Goal: Transaction & Acquisition: Book appointment/travel/reservation

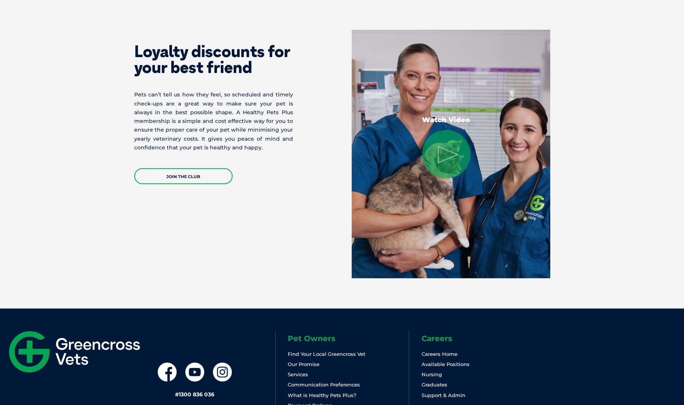
scroll to position [1476, 0]
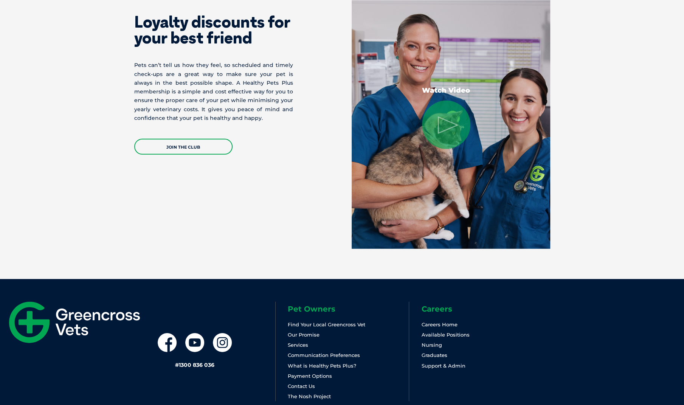
click at [353, 325] on link "Find Your Local Greencross Vet" at bounding box center [327, 325] width 78 height 6
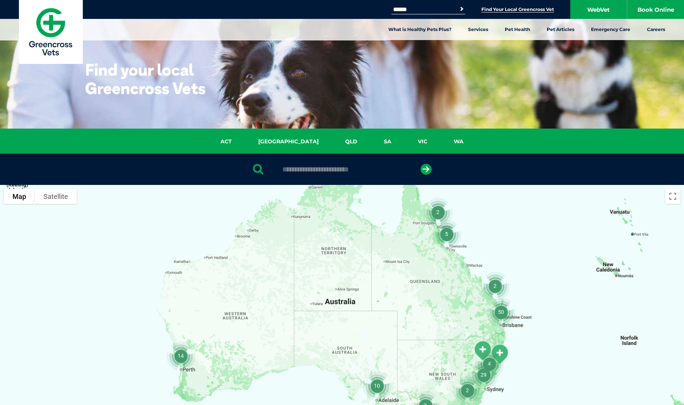
click at [293, 143] on link "[GEOGRAPHIC_DATA]" at bounding box center [288, 141] width 87 height 9
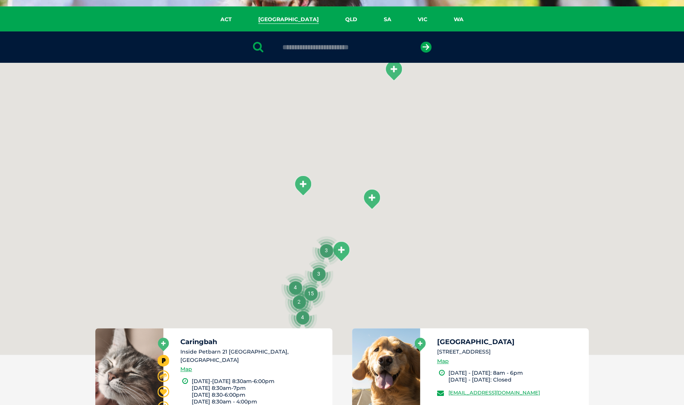
scroll to position [174, 0]
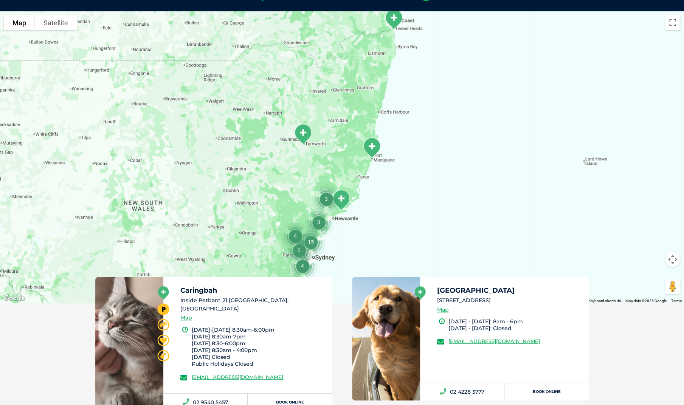
click at [310, 242] on img "15" at bounding box center [311, 242] width 35 height 35
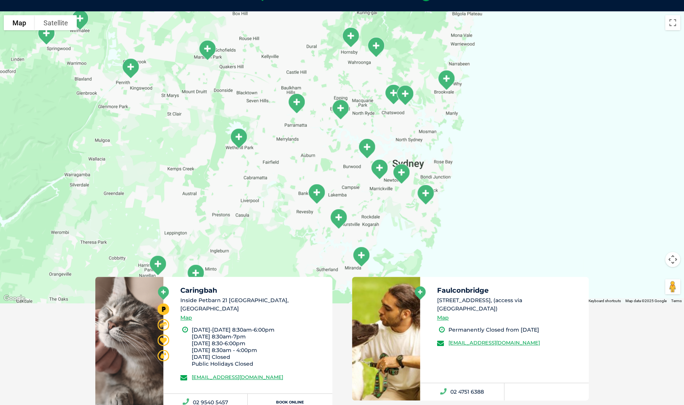
click at [405, 174] on img "Alexandria" at bounding box center [401, 173] width 25 height 27
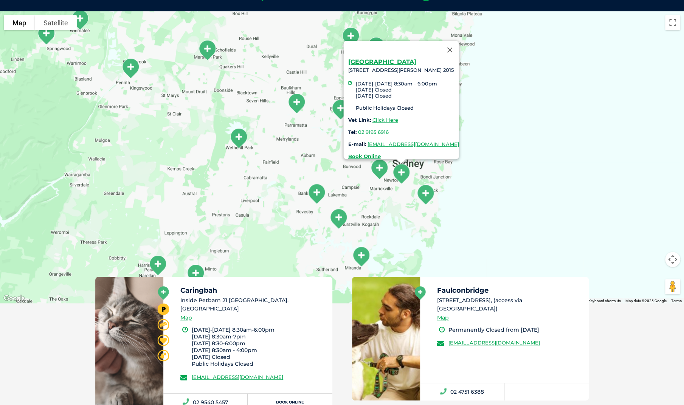
click at [459, 47] on button "Close" at bounding box center [450, 50] width 18 height 18
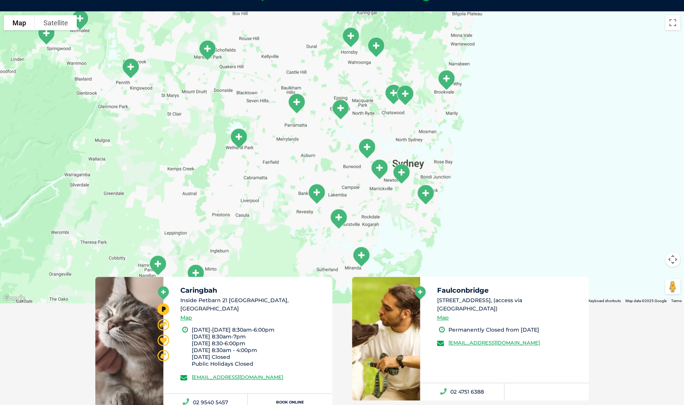
click at [376, 172] on img "Livingstone Rd" at bounding box center [379, 169] width 25 height 27
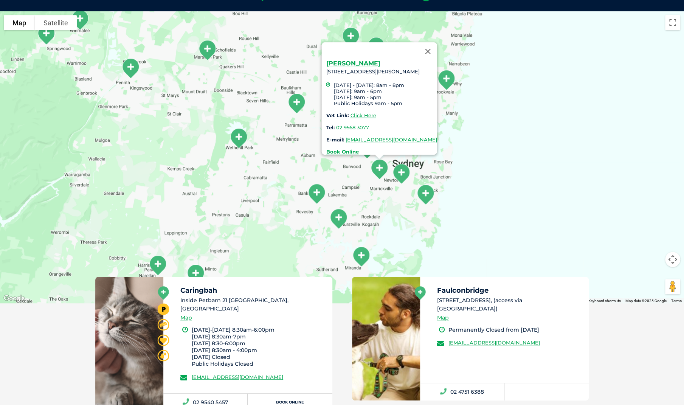
click at [350, 112] on link "Click Here" at bounding box center [363, 115] width 26 height 6
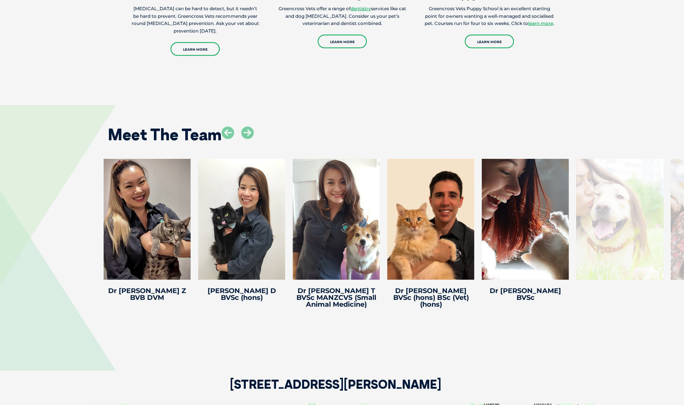
scroll to position [1059, 0]
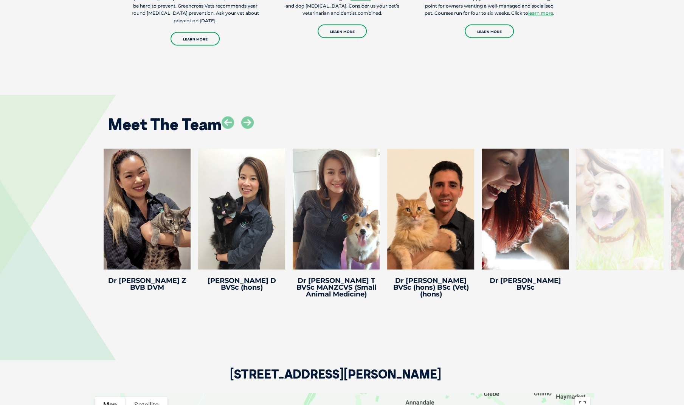
click at [250, 123] on icon at bounding box center [247, 123] width 12 height 12
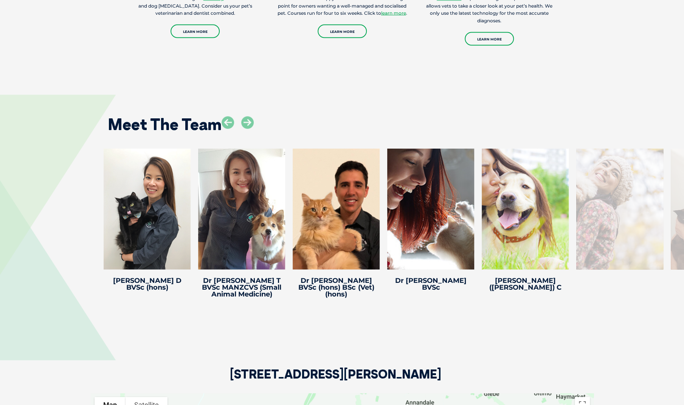
click at [250, 123] on icon at bounding box center [247, 123] width 12 height 12
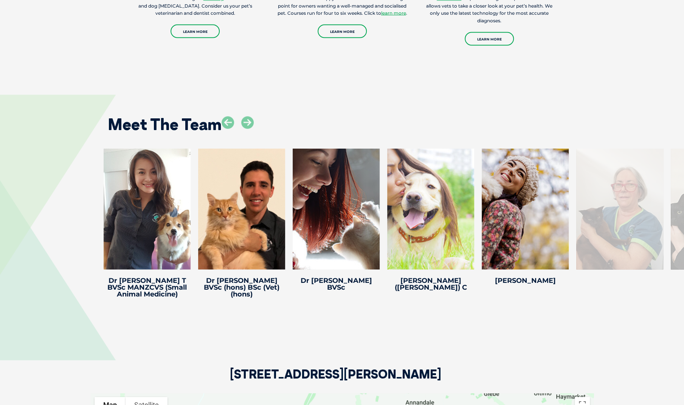
click at [250, 123] on icon at bounding box center [247, 123] width 12 height 12
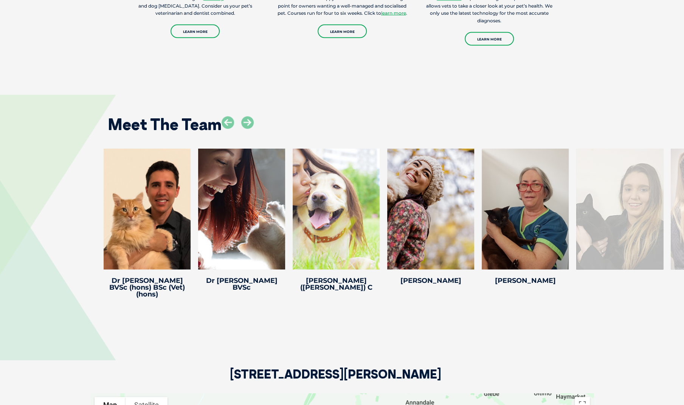
click at [250, 123] on icon at bounding box center [247, 123] width 12 height 12
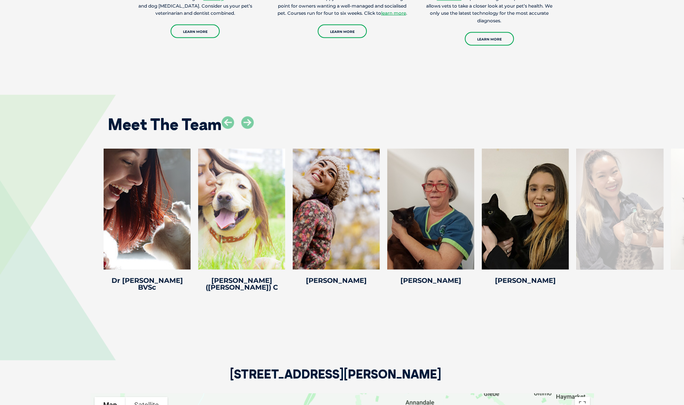
click at [250, 123] on icon at bounding box center [247, 123] width 12 height 12
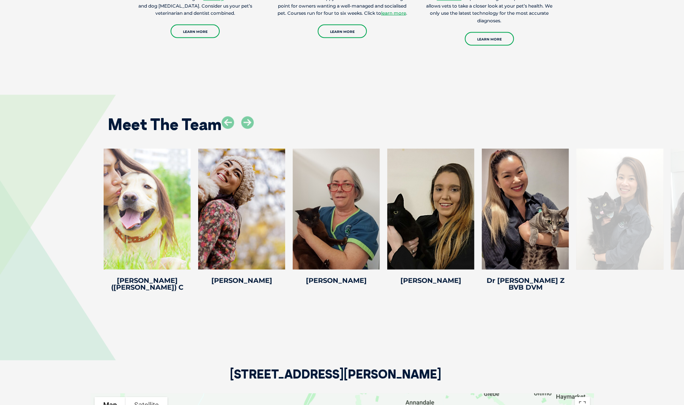
click at [250, 123] on icon at bounding box center [247, 123] width 12 height 12
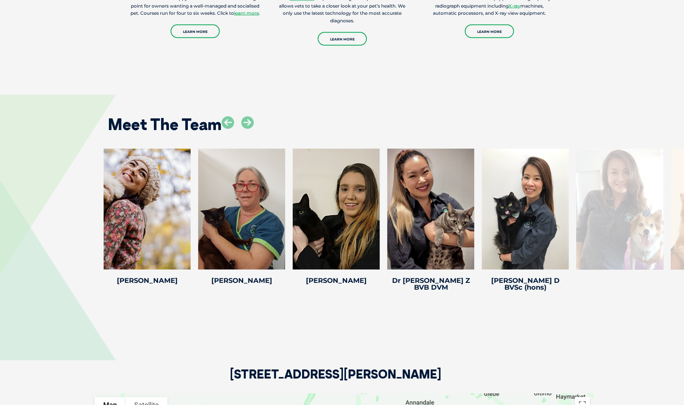
click at [250, 123] on icon at bounding box center [247, 123] width 12 height 12
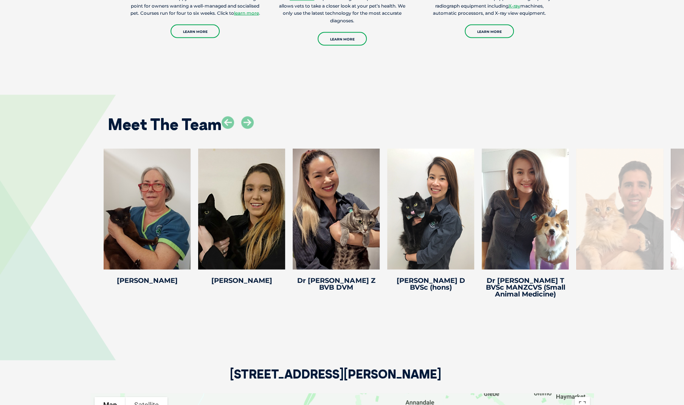
click at [250, 123] on icon at bounding box center [247, 123] width 12 height 12
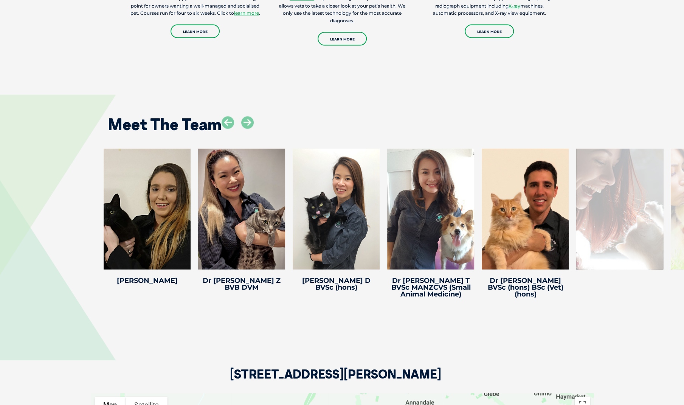
click at [250, 123] on icon at bounding box center [247, 123] width 12 height 12
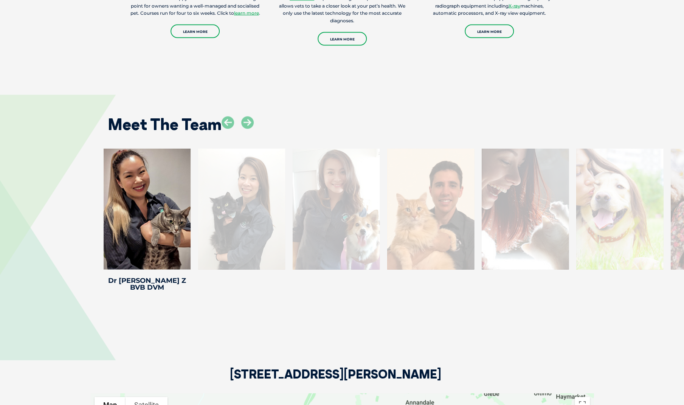
click at [250, 123] on icon at bounding box center [247, 123] width 12 height 12
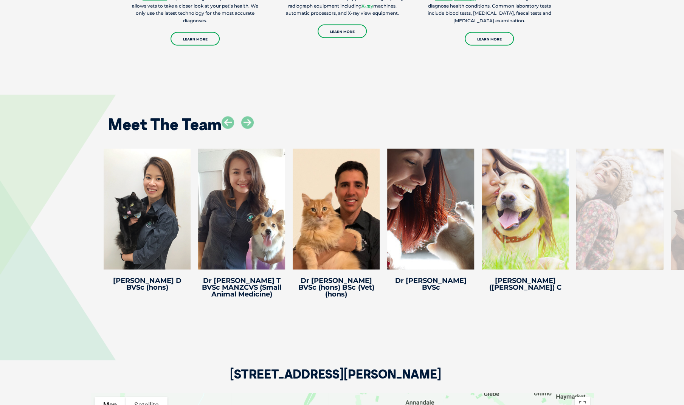
click at [250, 123] on icon at bounding box center [247, 123] width 12 height 12
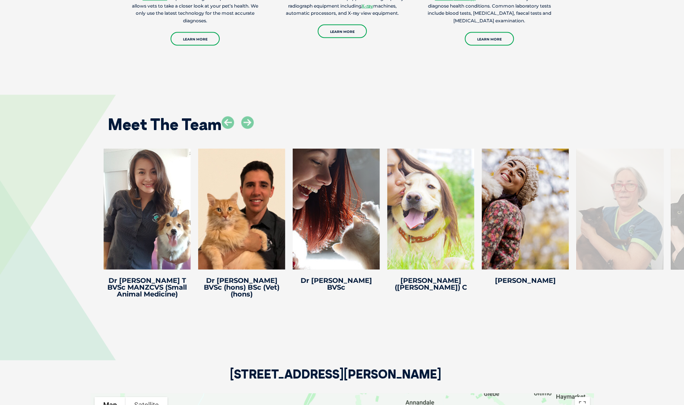
click at [250, 123] on icon at bounding box center [247, 123] width 12 height 12
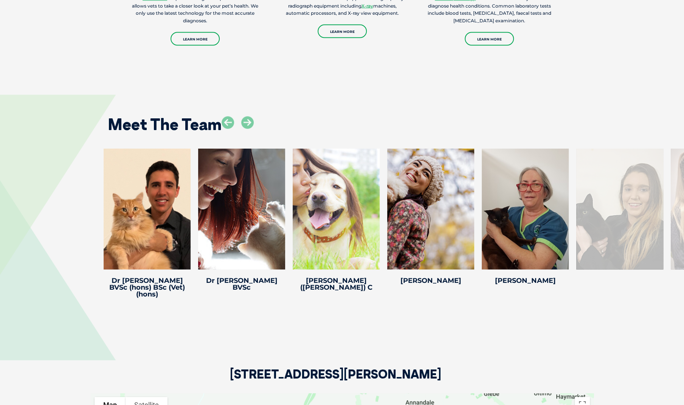
click at [250, 123] on icon at bounding box center [247, 123] width 12 height 12
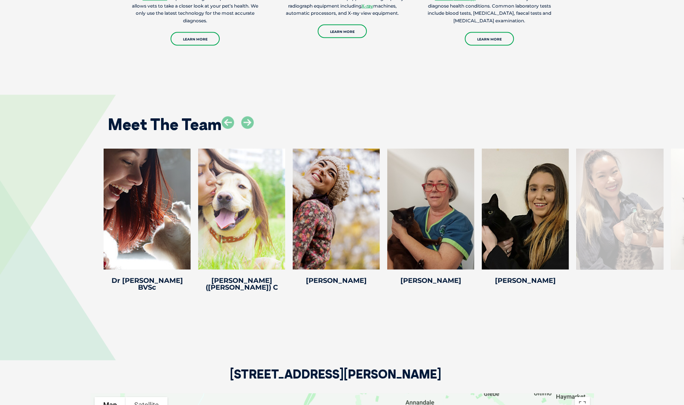
click at [250, 123] on icon at bounding box center [247, 123] width 12 height 12
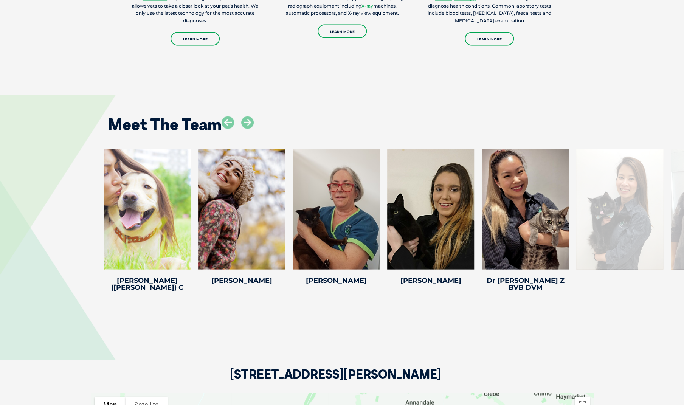
click at [250, 123] on icon at bounding box center [247, 123] width 12 height 12
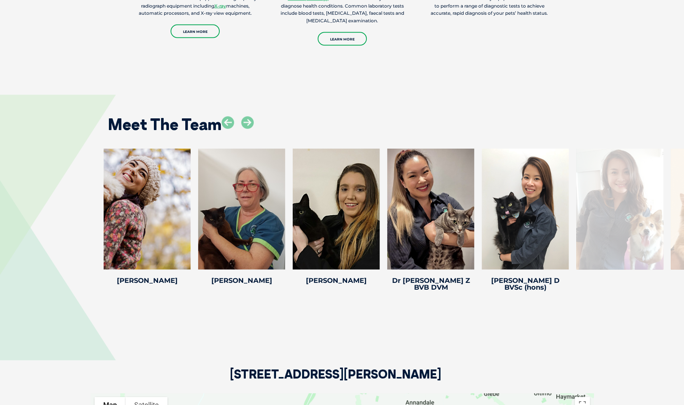
click at [250, 123] on icon at bounding box center [247, 123] width 12 height 12
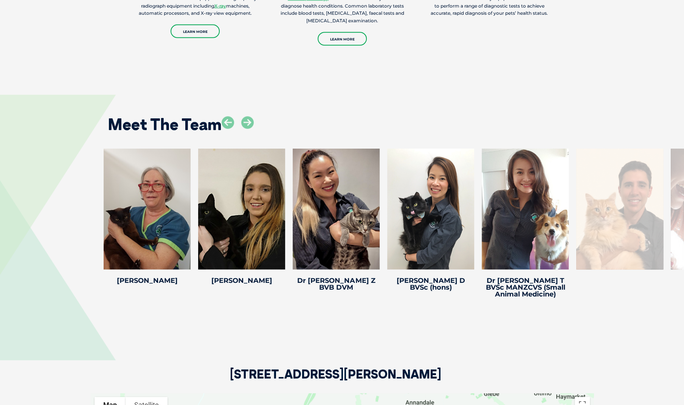
click at [250, 123] on icon at bounding box center [247, 123] width 12 height 12
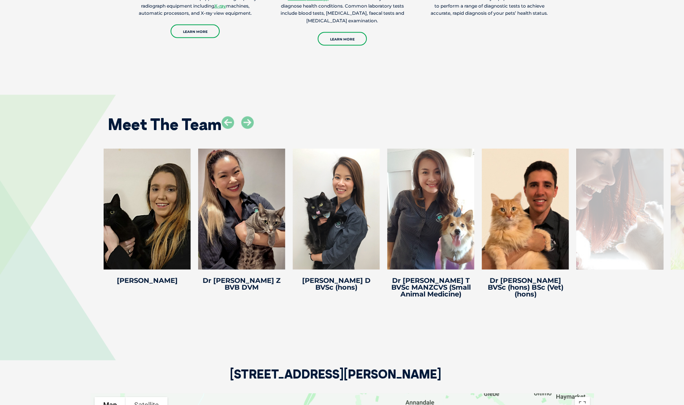
click at [250, 123] on icon at bounding box center [247, 123] width 12 height 12
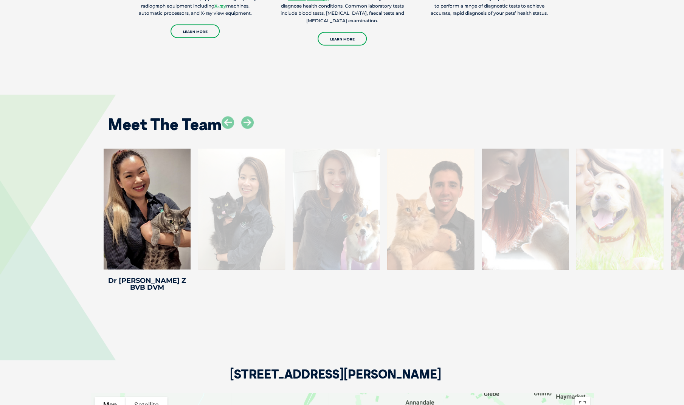
click at [250, 123] on icon at bounding box center [247, 123] width 12 height 12
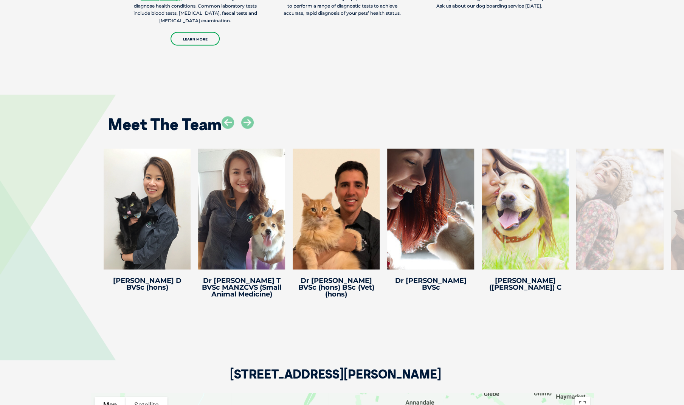
click at [250, 123] on icon at bounding box center [247, 123] width 12 height 12
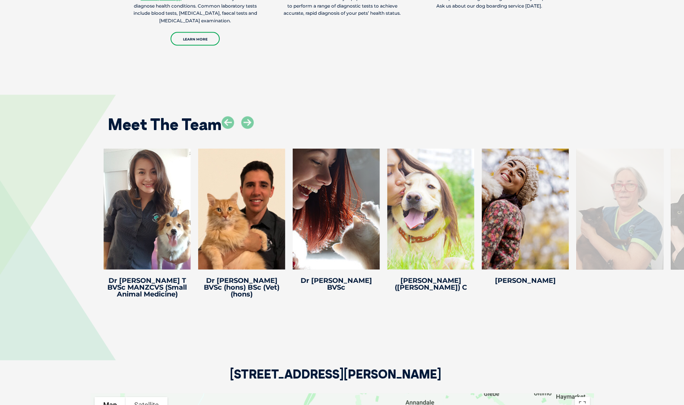
click at [250, 123] on icon at bounding box center [247, 123] width 12 height 12
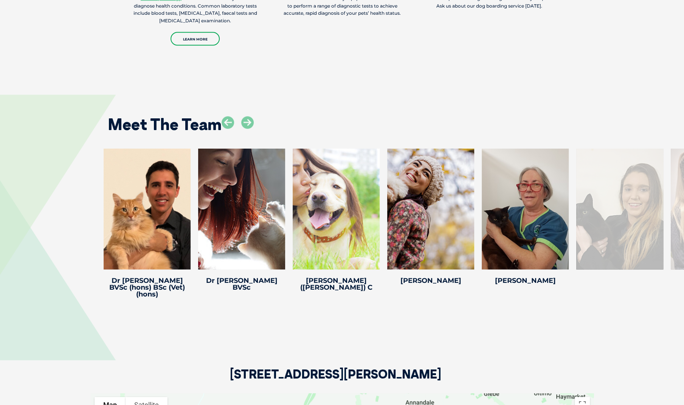
click at [250, 123] on icon at bounding box center [247, 123] width 12 height 12
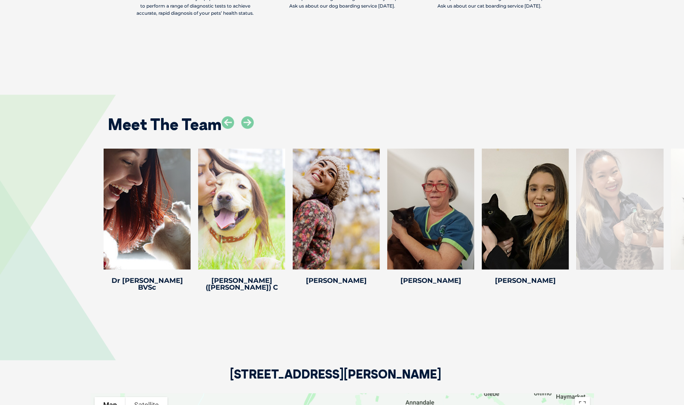
click at [250, 123] on icon at bounding box center [247, 123] width 12 height 12
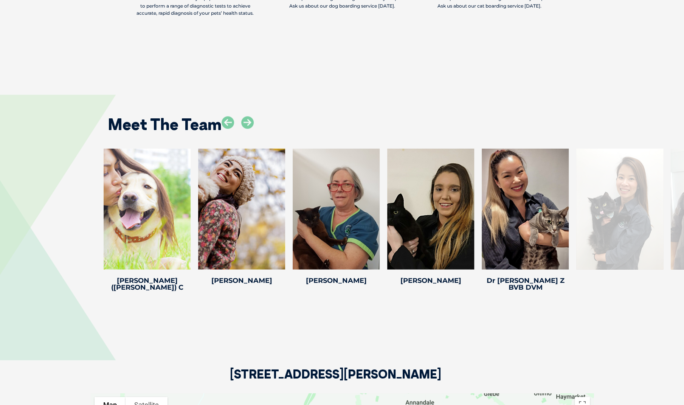
click at [250, 123] on icon at bounding box center [247, 123] width 12 height 12
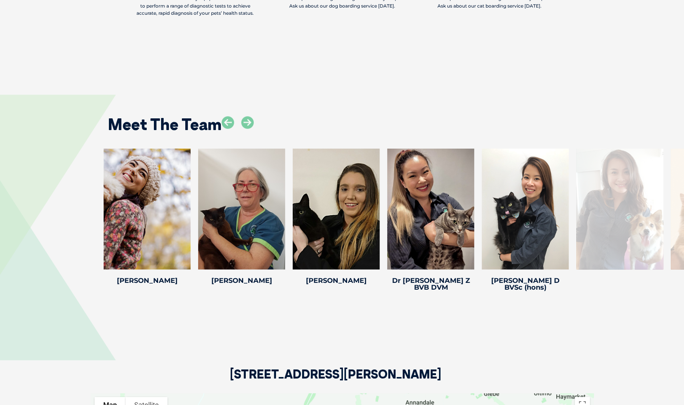
click at [250, 123] on icon at bounding box center [247, 123] width 12 height 12
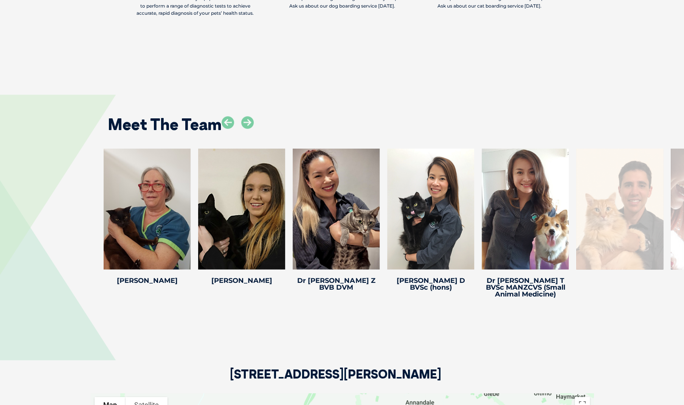
click at [250, 123] on icon at bounding box center [247, 123] width 12 height 12
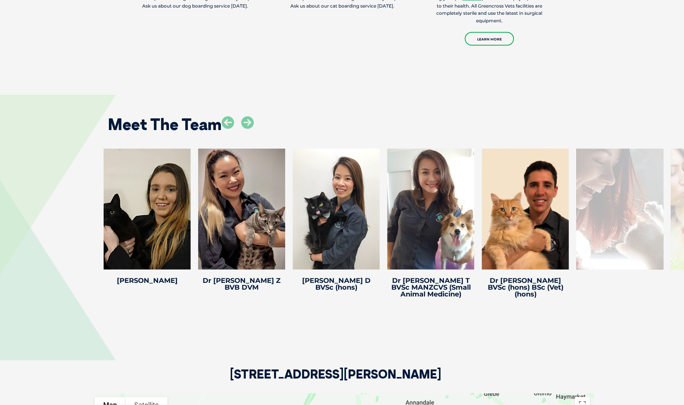
click at [250, 123] on icon at bounding box center [247, 123] width 12 height 12
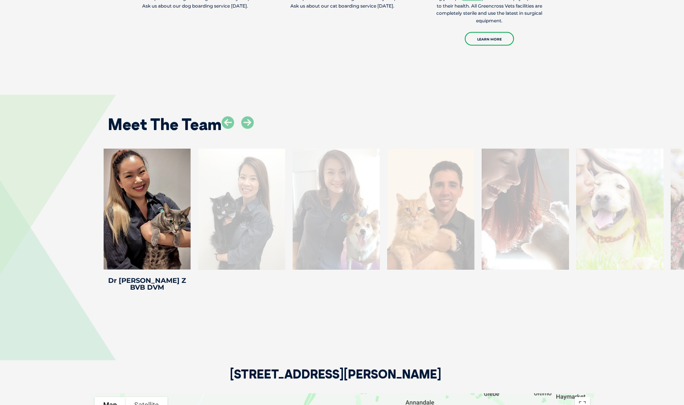
click at [250, 123] on icon at bounding box center [247, 123] width 12 height 12
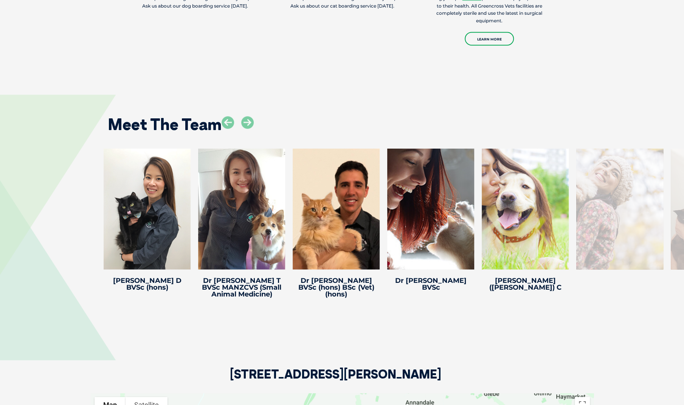
click at [250, 123] on icon at bounding box center [247, 123] width 12 height 12
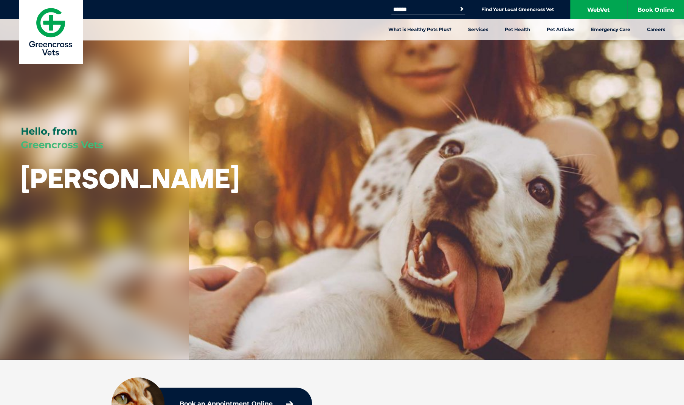
scroll to position [189, 0]
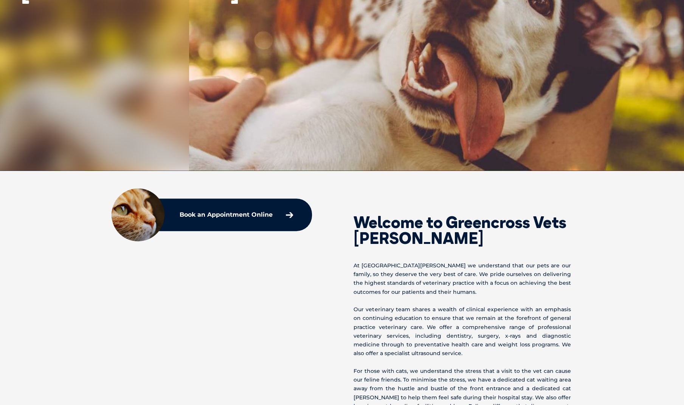
click at [269, 213] on p "Book an Appointment Online" at bounding box center [226, 215] width 93 height 6
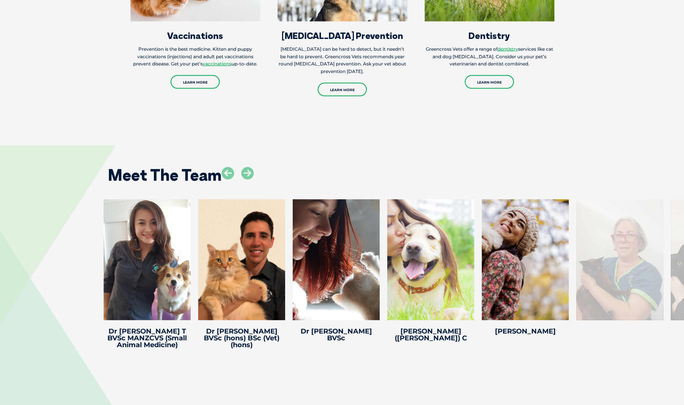
scroll to position [1059, 0]
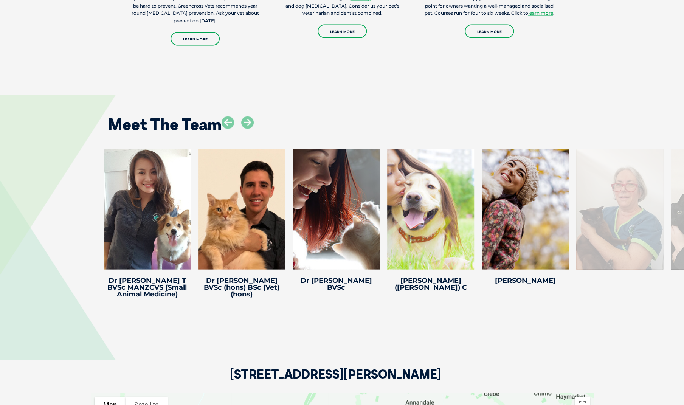
click at [247, 122] on icon at bounding box center [247, 123] width 12 height 12
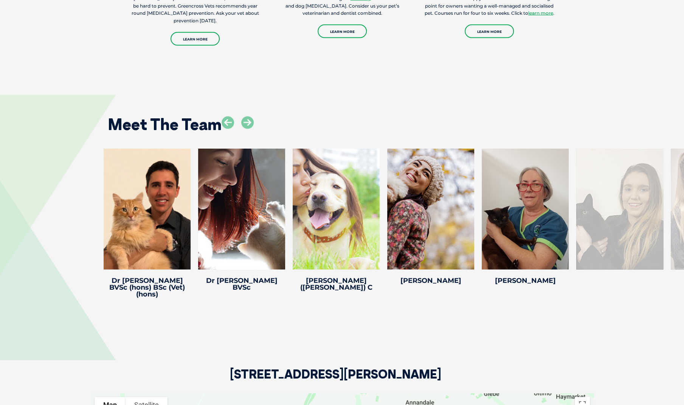
click at [247, 122] on icon at bounding box center [247, 123] width 12 height 12
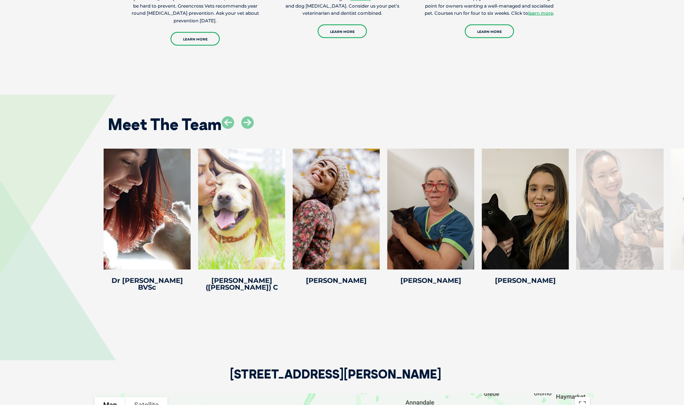
click at [247, 122] on icon at bounding box center [247, 123] width 12 height 12
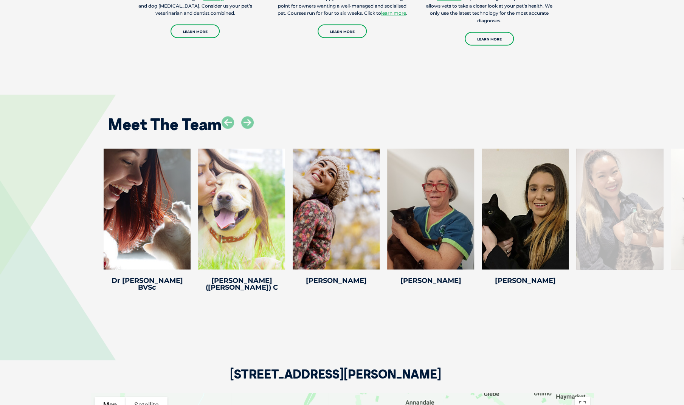
click at [247, 122] on icon at bounding box center [247, 123] width 12 height 12
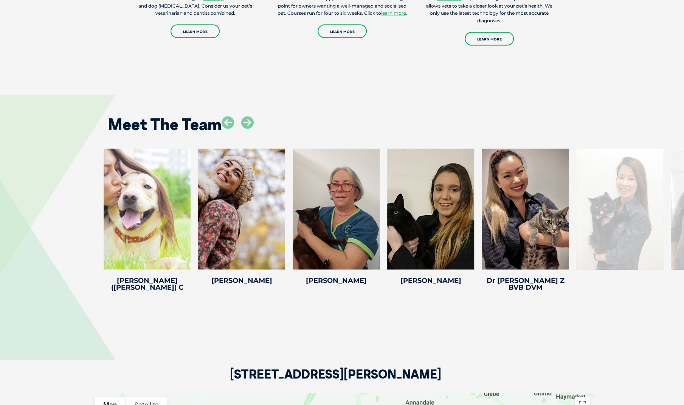
click at [247, 122] on icon at bounding box center [247, 123] width 12 height 12
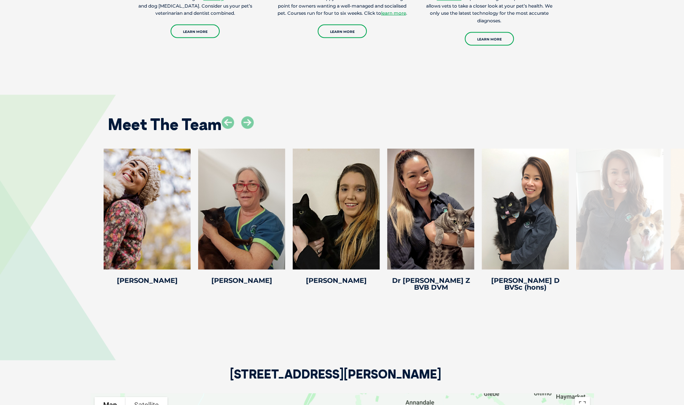
click at [247, 122] on icon at bounding box center [247, 123] width 12 height 12
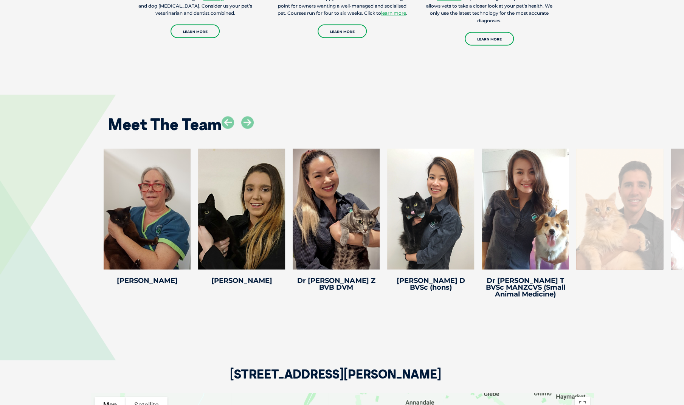
click at [247, 122] on icon at bounding box center [247, 123] width 12 height 12
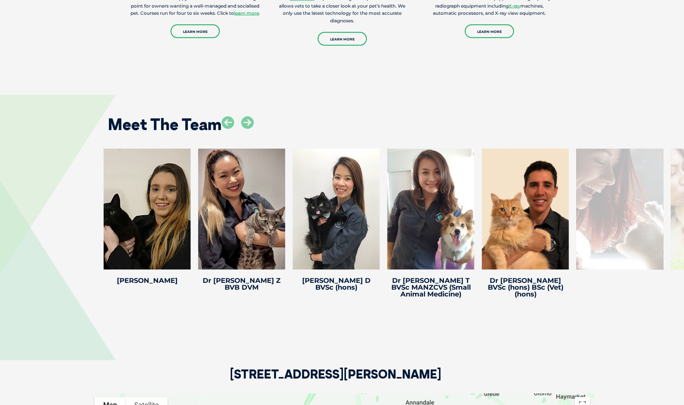
click at [247, 122] on icon at bounding box center [247, 123] width 12 height 12
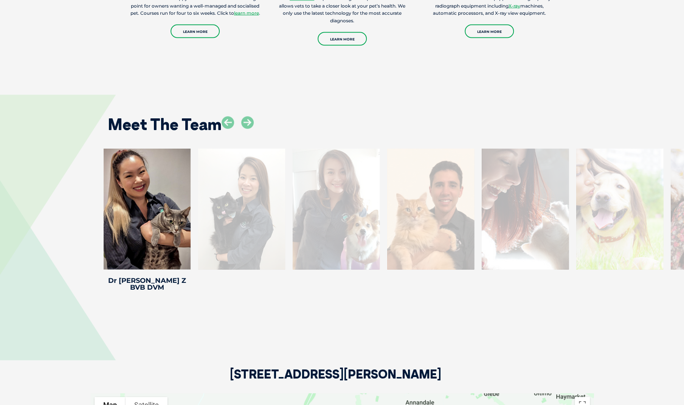
click at [247, 122] on icon at bounding box center [247, 123] width 12 height 12
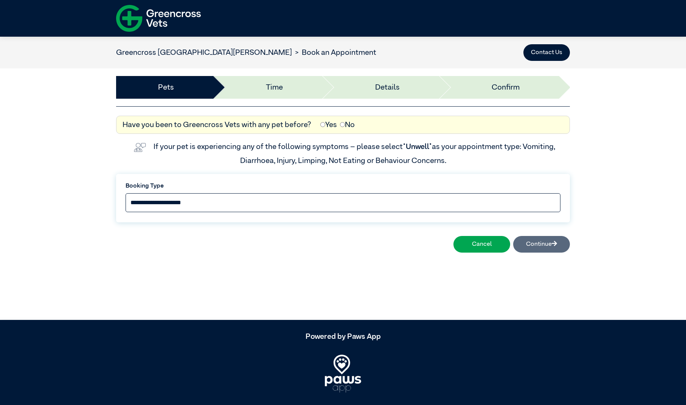
click at [278, 201] on select "**********" at bounding box center [343, 202] width 435 height 19
select select "*****"
click at [126, 193] on select "**********" at bounding box center [343, 202] width 435 height 19
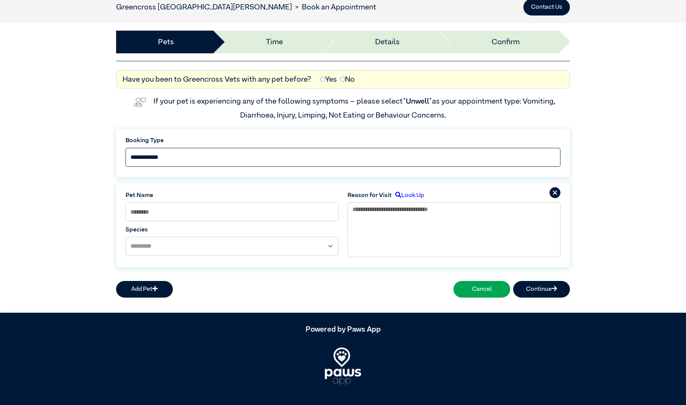
scroll to position [54, 0]
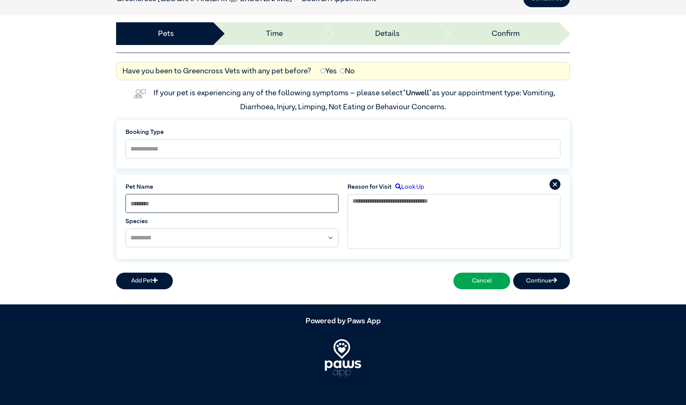
click at [306, 204] on input at bounding box center [232, 203] width 213 height 19
type input "******"
click at [290, 238] on select "**********" at bounding box center [232, 238] width 213 height 19
select select "*****"
click at [126, 229] on select "**********" at bounding box center [232, 238] width 213 height 19
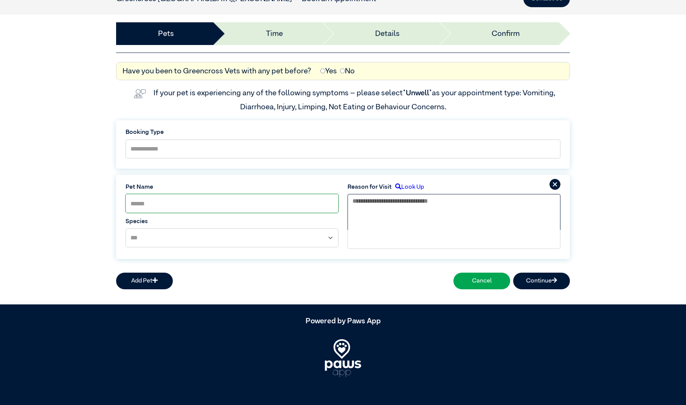
click at [464, 216] on textarea at bounding box center [454, 212] width 213 height 36
click at [411, 238] on label "Itchy Skin" at bounding box center [414, 237] width 31 height 8
type textarea "**********"
click at [535, 281] on button "Continue" at bounding box center [541, 281] width 57 height 17
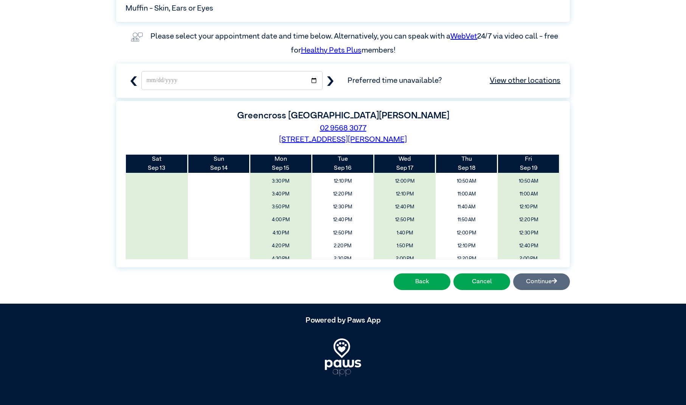
scroll to position [76, 0]
click at [475, 208] on span "11:50 AM" at bounding box center [467, 207] width 57 height 11
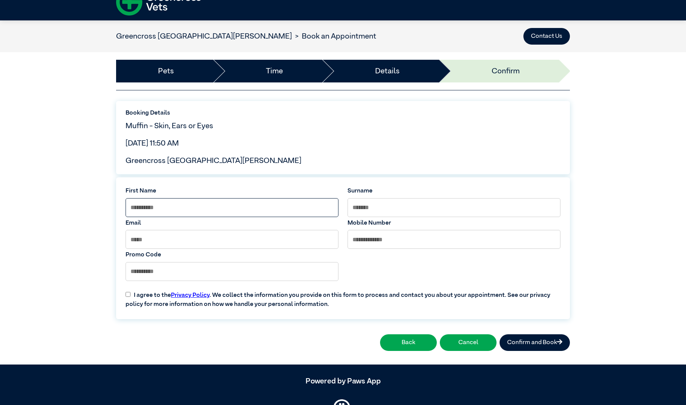
click at [272, 212] on input at bounding box center [232, 207] width 213 height 19
click at [272, 212] on input "***" at bounding box center [232, 207] width 213 height 19
type input "***"
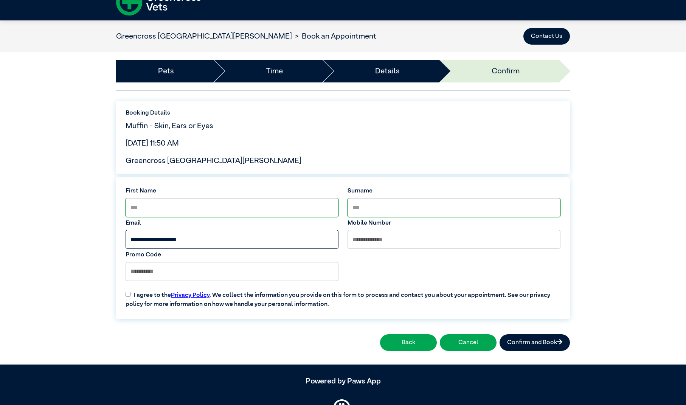
type input "**********"
click at [600, 234] on div "**********" at bounding box center [343, 227] width 686 height 275
click at [541, 345] on button "Confirm and Book" at bounding box center [535, 342] width 70 height 17
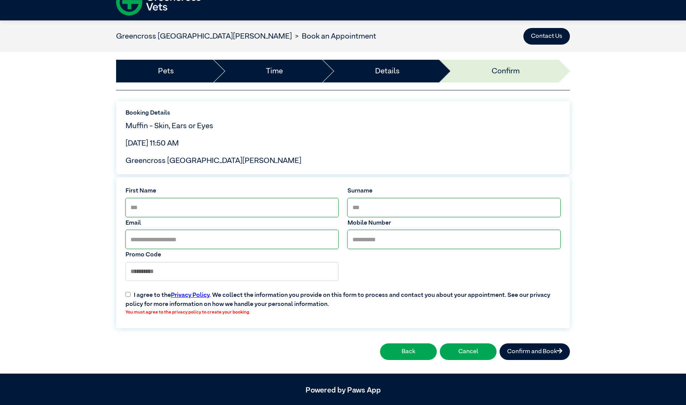
click at [128, 298] on label "I agree to the Privacy Policy . We collect the information you provide on this …" at bounding box center [343, 301] width 444 height 33
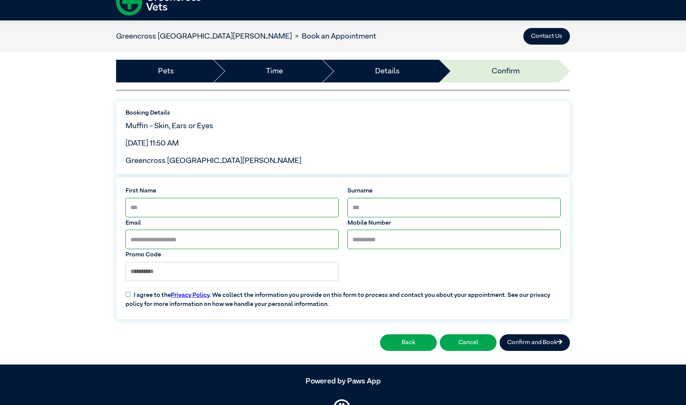
click at [522, 340] on button "Confirm and Book" at bounding box center [535, 342] width 70 height 17
